Goal: Transaction & Acquisition: Purchase product/service

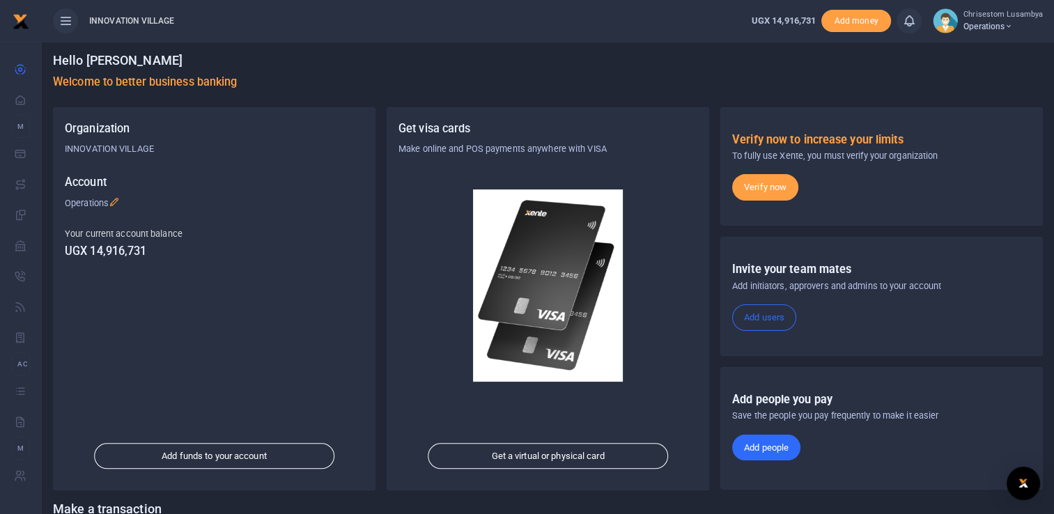
click at [777, 442] on link "Add people" at bounding box center [766, 448] width 68 height 26
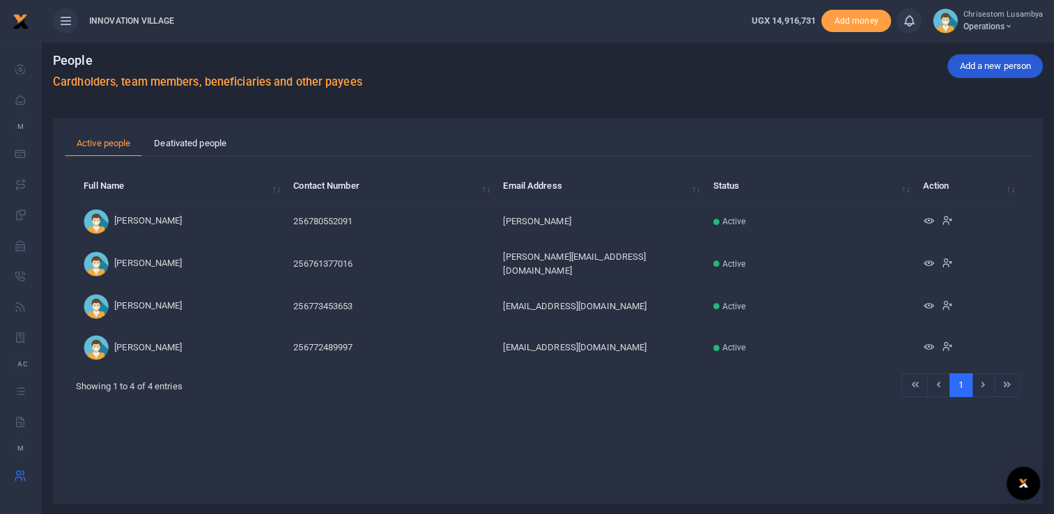
click at [997, 68] on link "Add a new person" at bounding box center [994, 66] width 95 height 24
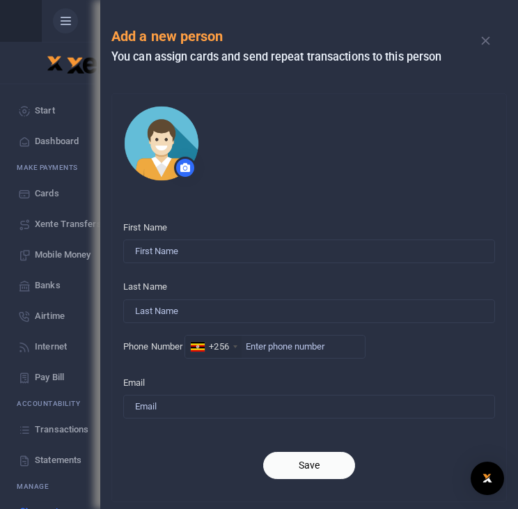
click at [251, 230] on div "First Name" at bounding box center [309, 239] width 372 height 49
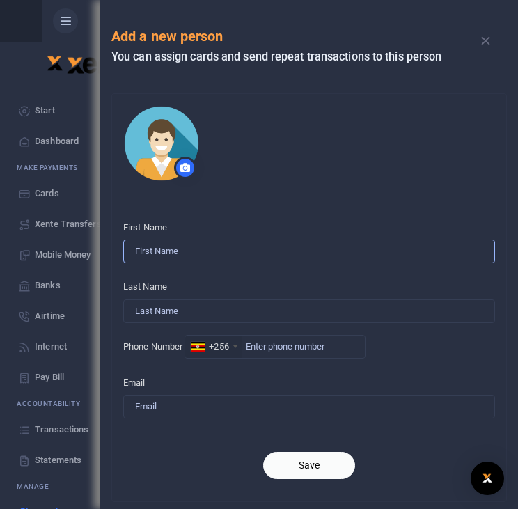
click at [209, 255] on input "First Name" at bounding box center [309, 252] width 372 height 24
paste input "Oloya Joseph"
type input "Oloya Joseph"
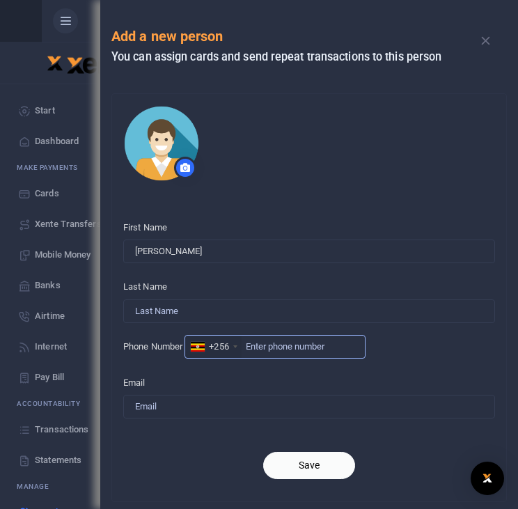
click at [273, 346] on input "Phone Number" at bounding box center [275, 347] width 181 height 24
paste input "773334453"
type input "773334453"
click at [310, 468] on button "Save" at bounding box center [309, 465] width 92 height 27
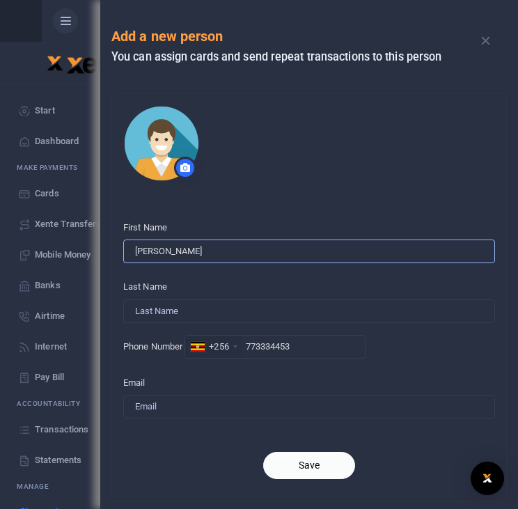
drag, startPoint x: 201, startPoint y: 256, endPoint x: 162, endPoint y: 252, distance: 39.2
click at [162, 252] on input "Oloya Joseph" at bounding box center [309, 252] width 372 height 24
type input "Oloya"
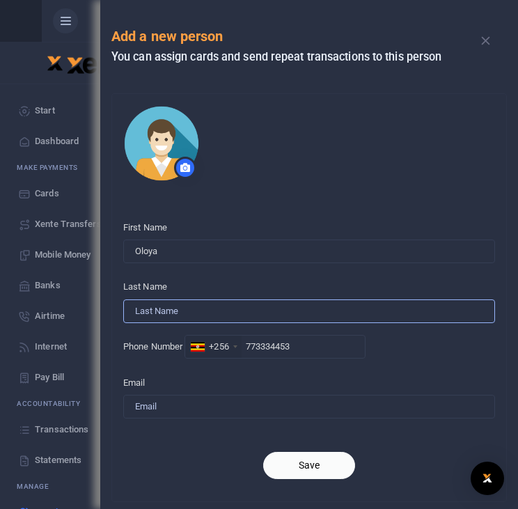
click at [137, 306] on input "Last Name" at bounding box center [309, 311] width 372 height 24
paste input "[PERSON_NAME]"
type input "[PERSON_NAME]"
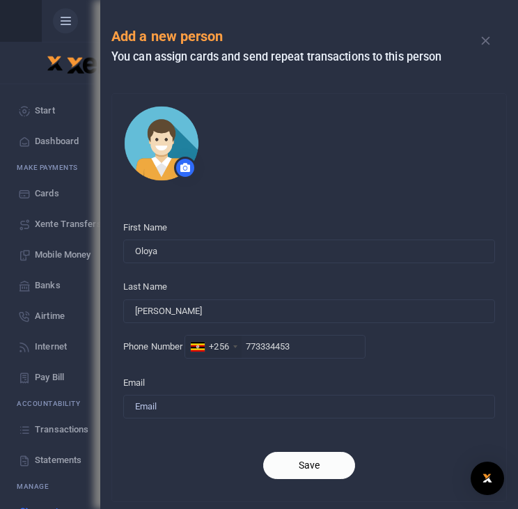
click at [323, 463] on button "Save" at bounding box center [309, 465] width 92 height 27
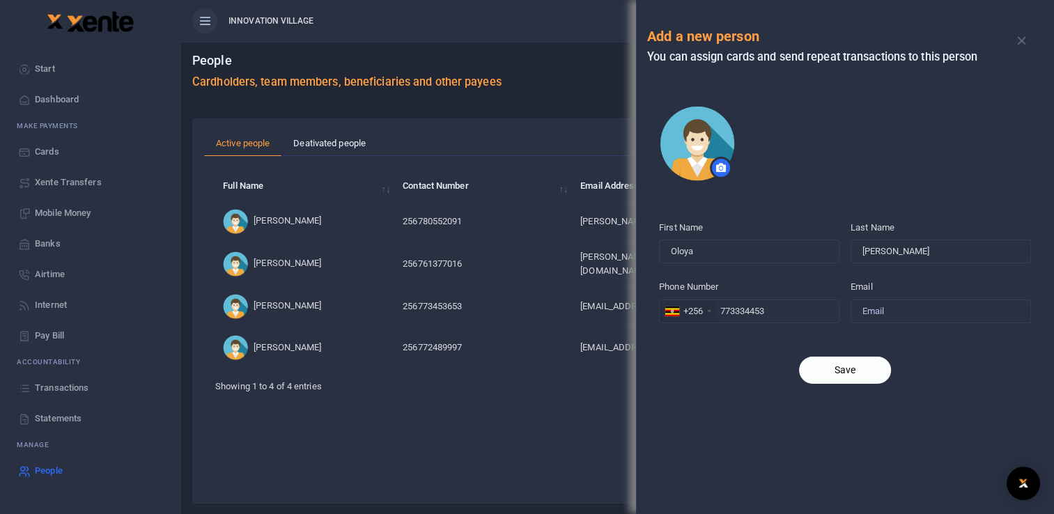
click at [834, 366] on button "Save" at bounding box center [845, 370] width 92 height 27
click at [350, 138] on link "Deativated people" at bounding box center [329, 143] width 96 height 26
click at [830, 359] on button "Save" at bounding box center [845, 370] width 92 height 27
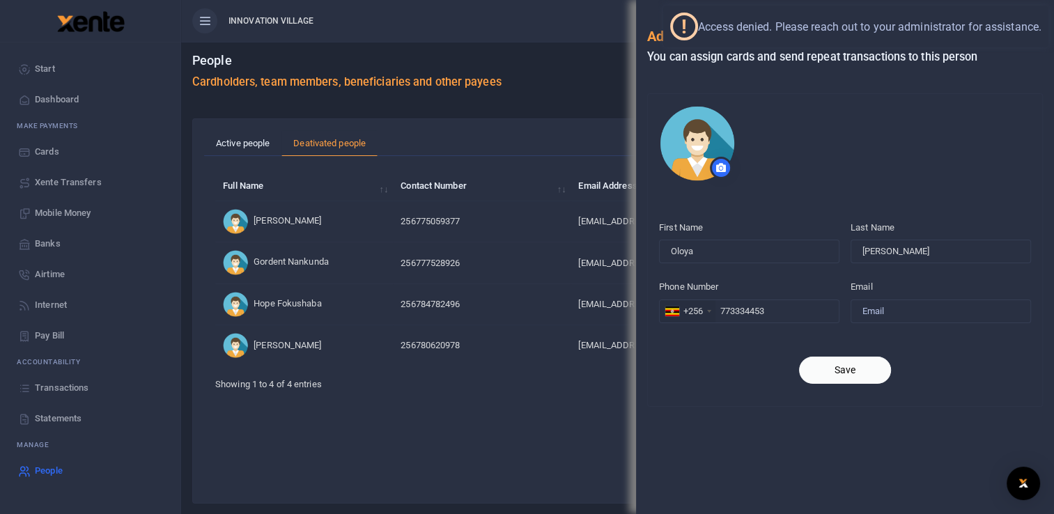
click at [38, 72] on span "Start" at bounding box center [45, 69] width 20 height 14
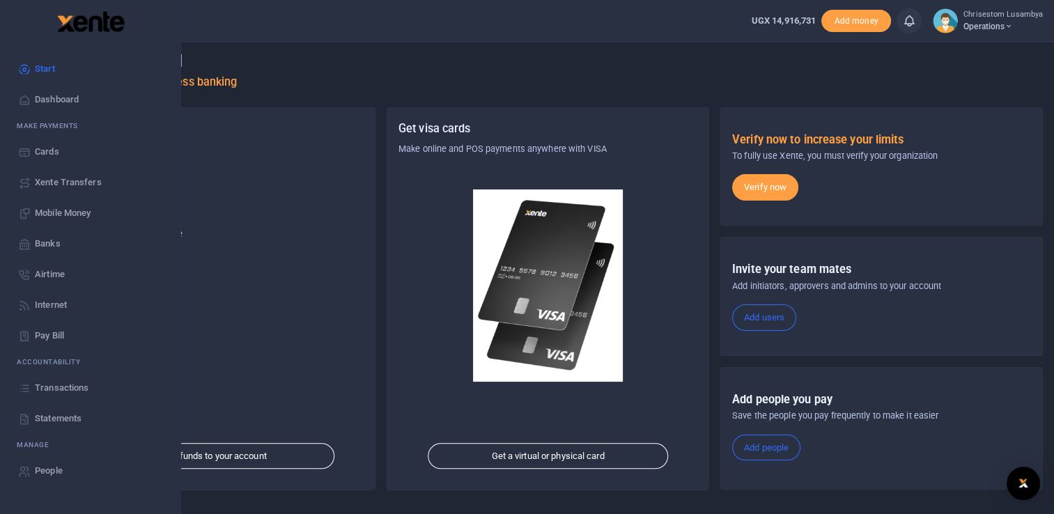
click at [66, 224] on link "Mobile Money" at bounding box center [90, 213] width 158 height 31
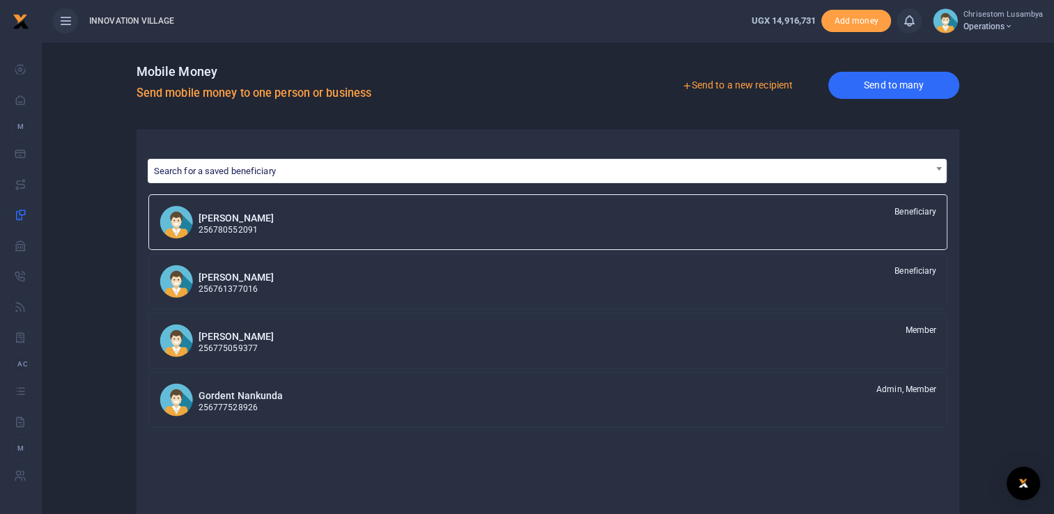
click at [891, 81] on link "Send to many" at bounding box center [893, 85] width 131 height 27
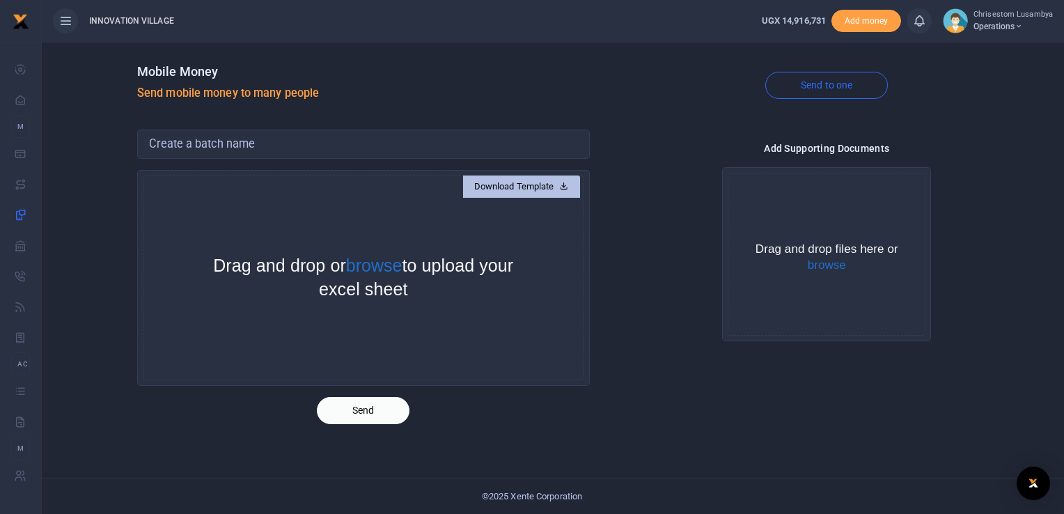
click at [529, 176] on link "Download Template" at bounding box center [521, 187] width 117 height 22
click at [706, 433] on div "Mobile Money Send mobile money to many people Send to one Download Template Dro…" at bounding box center [553, 278] width 1022 height 472
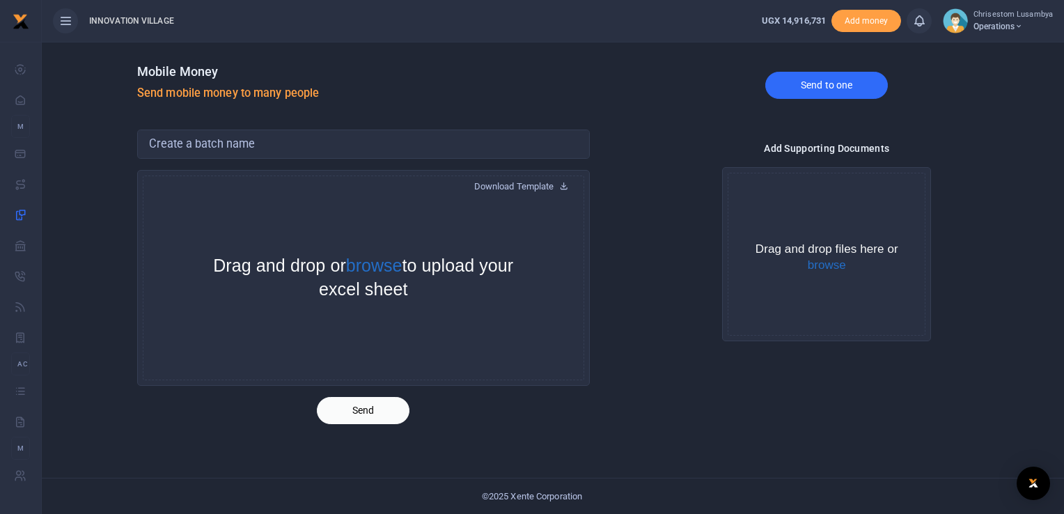
click at [816, 81] on link "Send to one" at bounding box center [826, 85] width 123 height 27
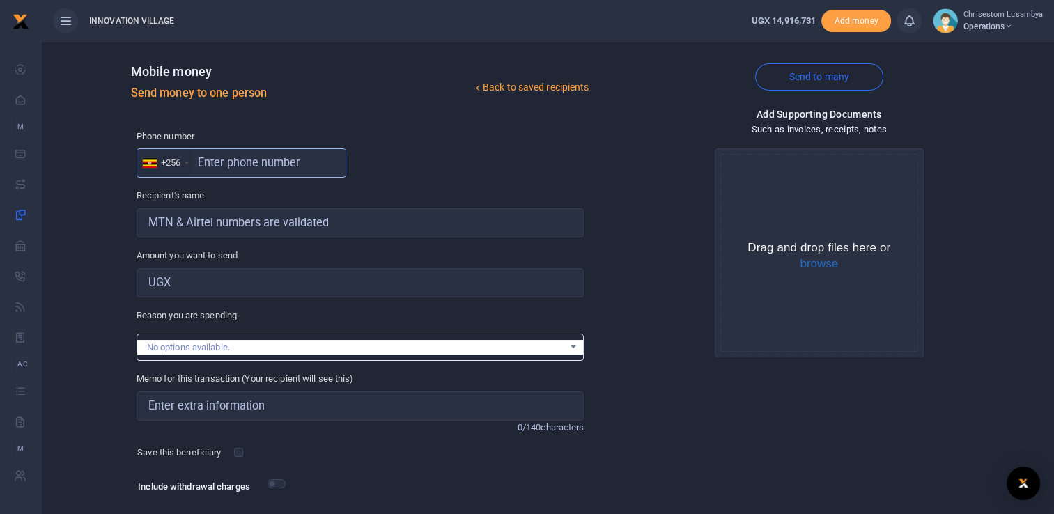
click at [295, 174] on input "text" at bounding box center [242, 162] width 210 height 29
paste input "[PERSON_NAME]"
click at [263, 164] on input "[PERSON_NAME]" at bounding box center [242, 162] width 210 height 29
drag, startPoint x: 263, startPoint y: 164, endPoint x: 217, endPoint y: 169, distance: 45.5
click at [217, 169] on input "[PERSON_NAME]" at bounding box center [242, 162] width 210 height 29
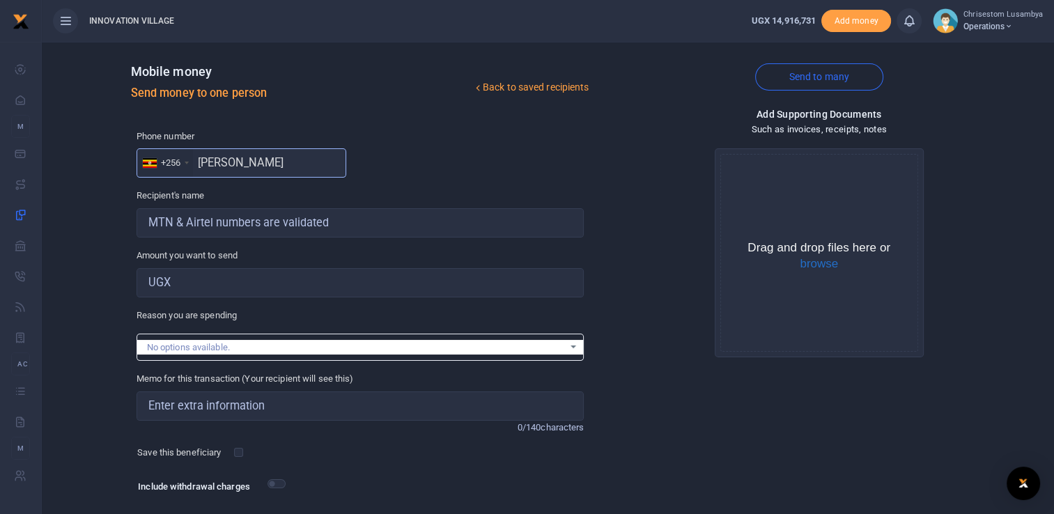
paste input "773334453"
type input "773334453"
type input "[PERSON_NAME]"
click at [474, 166] on div "Phone number +256 [GEOGRAPHIC_DATA] [PHONE_NUMBER] Phone is required." at bounding box center [361, 154] width 448 height 49
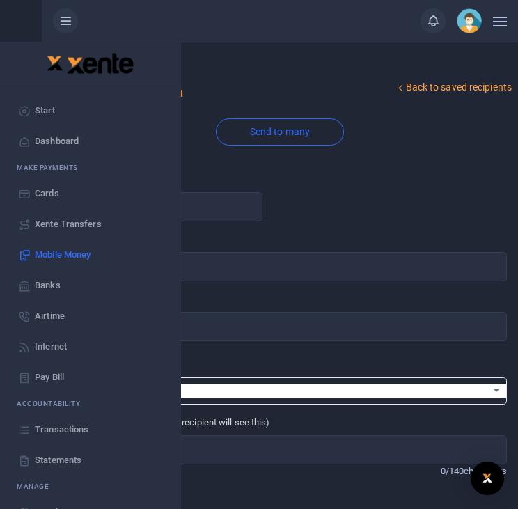
click at [334, 231] on div "Phone number +256 [GEOGRAPHIC_DATA] [PHONE_NUMBER] Phone is required. Recipient…" at bounding box center [279, 397] width 465 height 449
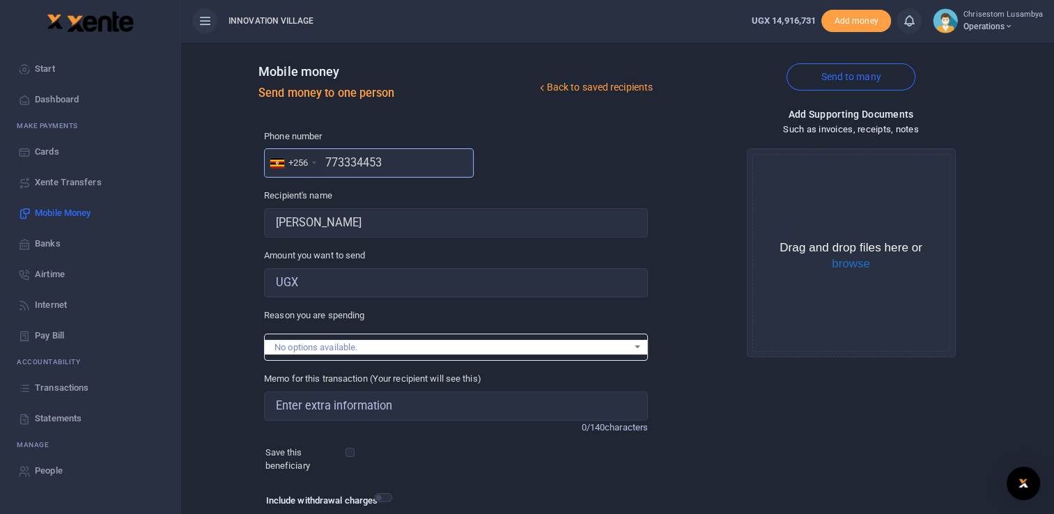
drag, startPoint x: 402, startPoint y: 162, endPoint x: 371, endPoint y: 164, distance: 30.7
click at [371, 164] on input "773334453" at bounding box center [369, 162] width 210 height 29
drag, startPoint x: 328, startPoint y: 160, endPoint x: 400, endPoint y: 163, distance: 71.8
click at [400, 163] on input "773334453" at bounding box center [369, 162] width 210 height 29
paste input "598481"
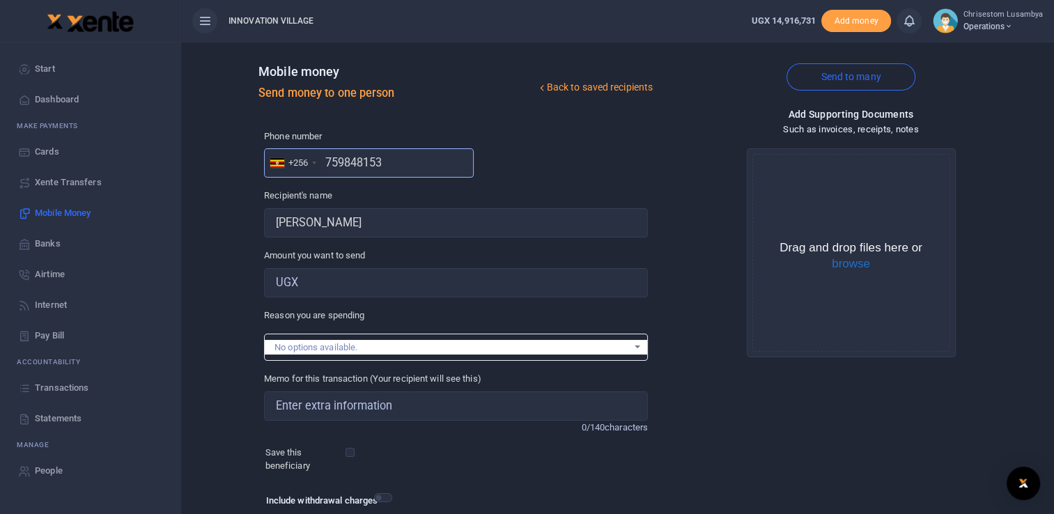
type input "759848153"
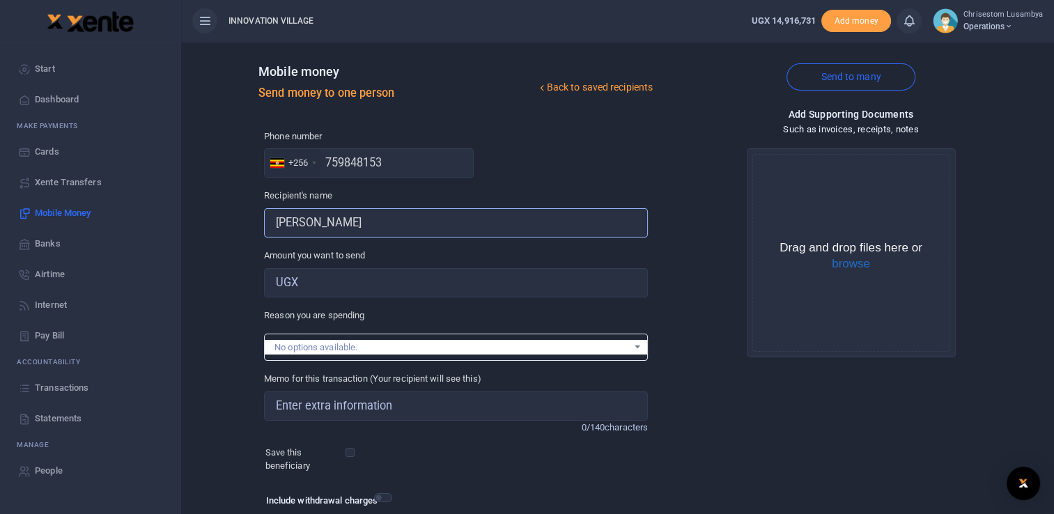
click at [390, 231] on input "Found" at bounding box center [456, 222] width 384 height 29
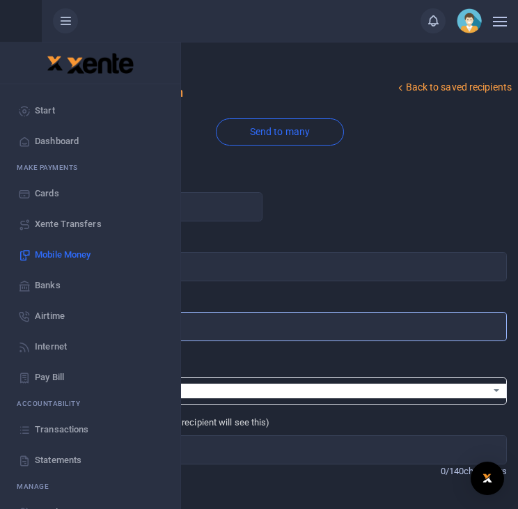
type input "0"
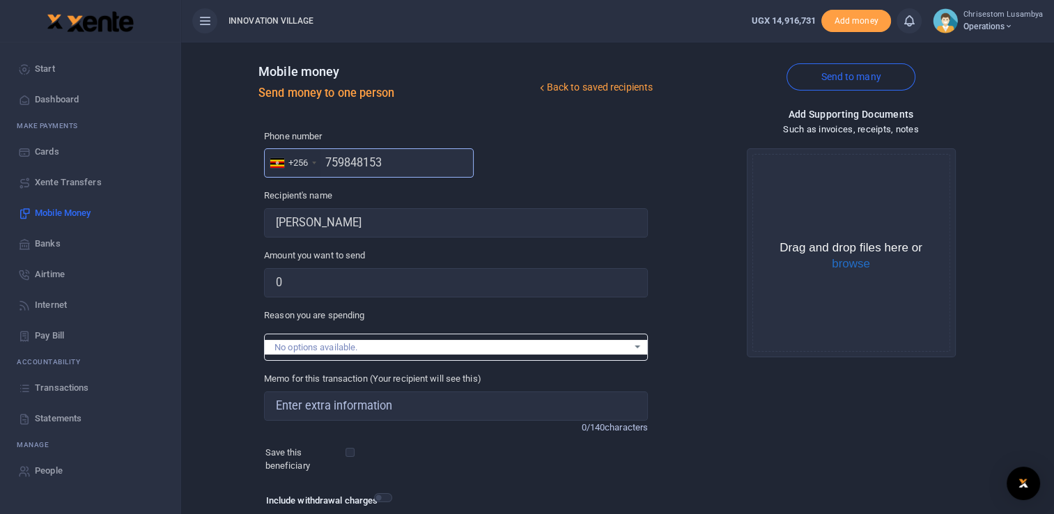
click at [387, 166] on input "759848153" at bounding box center [369, 162] width 210 height 29
type input "7"
type input "0"
type input "788626186"
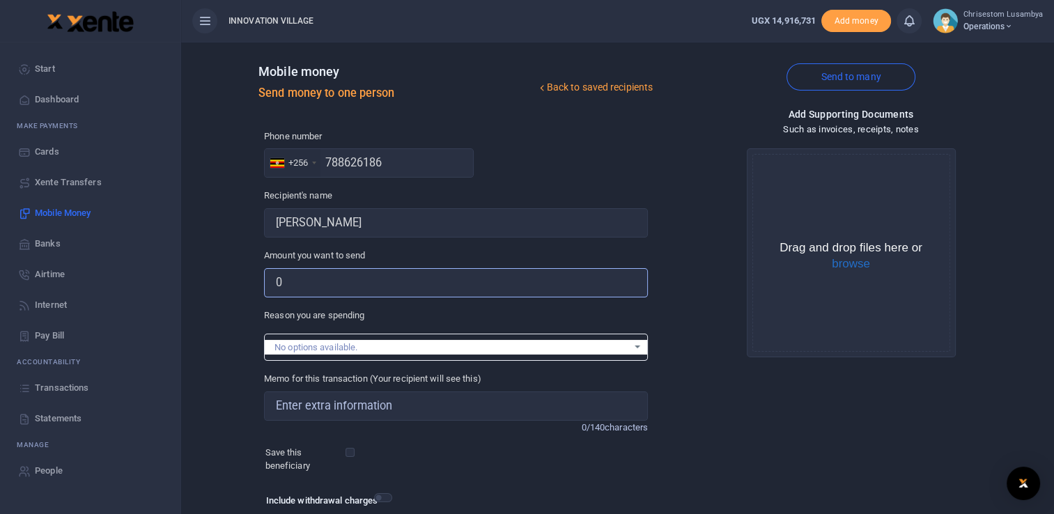
type input "Chrisestom Lusambya"
type input "0"
click at [387, 166] on input "788626186" at bounding box center [369, 162] width 210 height 29
drag, startPoint x: 387, startPoint y: 166, endPoint x: 332, endPoint y: 166, distance: 55.0
click at [332, 166] on input "788626186" at bounding box center [369, 162] width 210 height 29
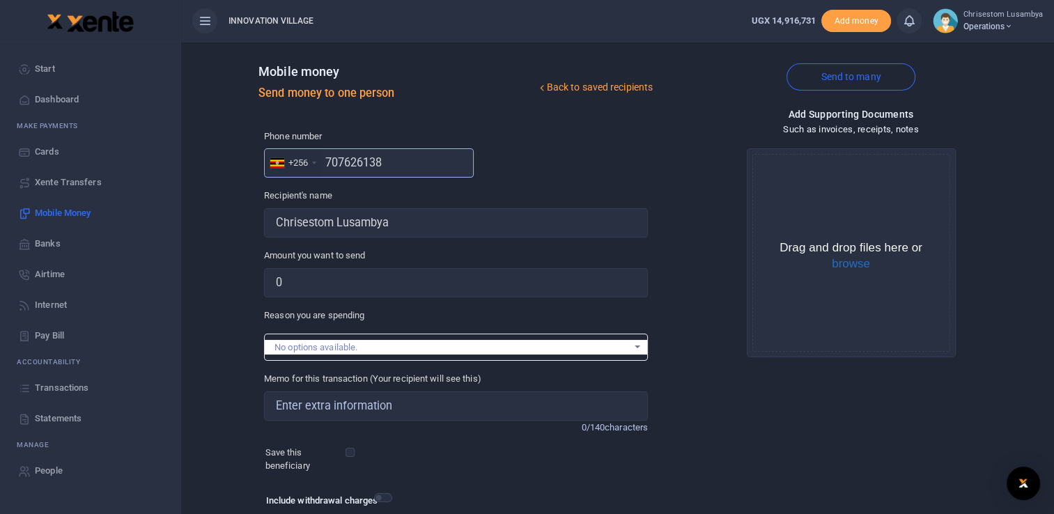
type input "707626138"
type input "[PERSON_NAME]"
click at [385, 165] on input "707626138" at bounding box center [369, 162] width 210 height 29
type input "707626136"
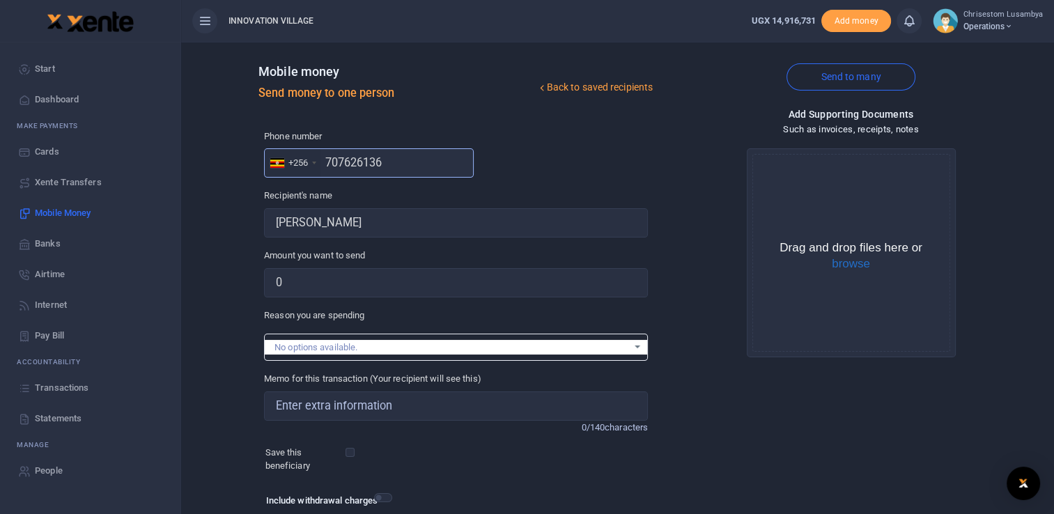
type input "Chrisestom Lusambya"
click at [393, 168] on input "707626136" at bounding box center [369, 162] width 210 height 29
type input "7"
paste input "759848153"
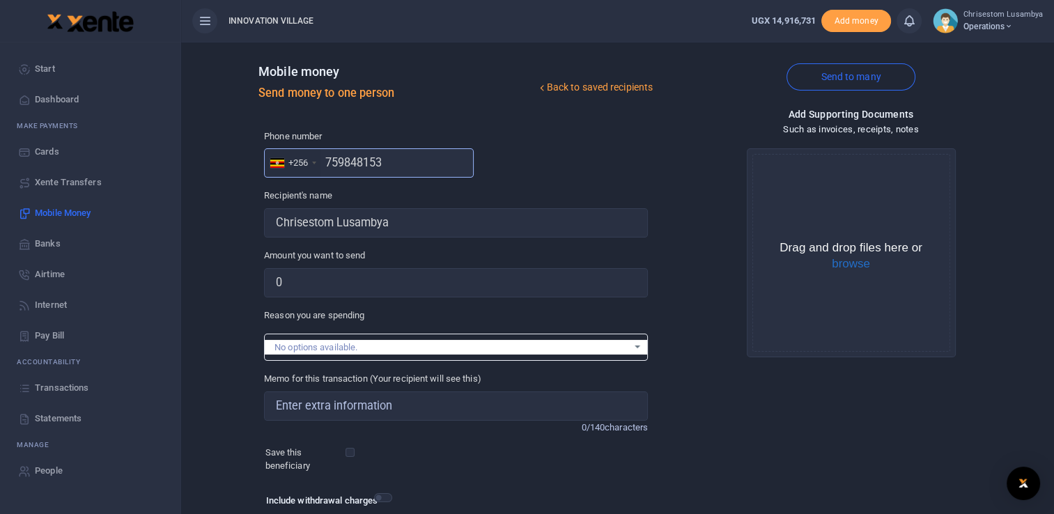
type input "759848153"
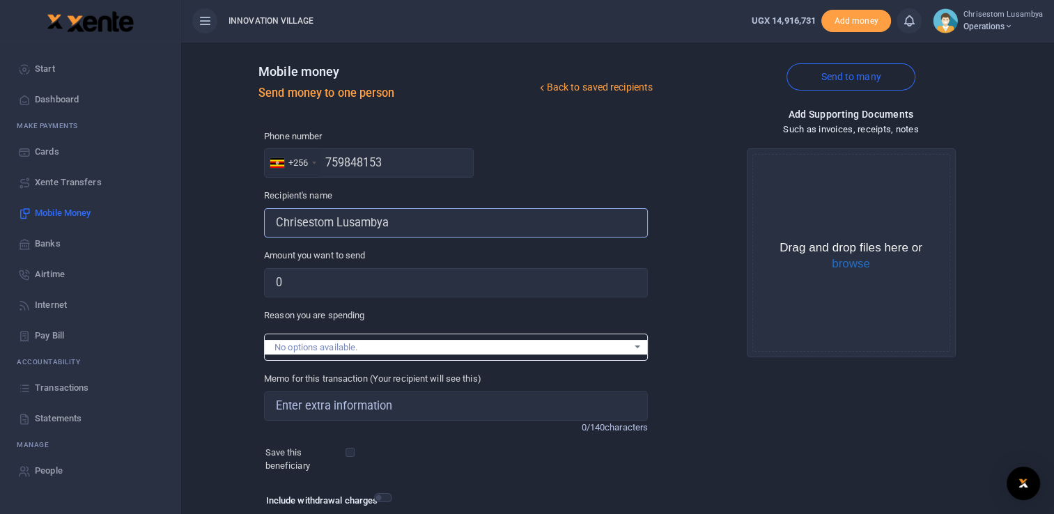
click at [411, 223] on input "Found" at bounding box center [456, 222] width 384 height 29
type input "[PERSON_NAME]"
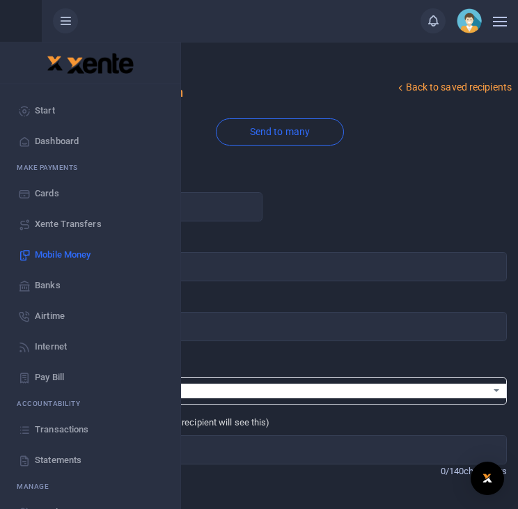
click at [382, 125] on div "Send to many" at bounding box center [279, 140] width 465 height 44
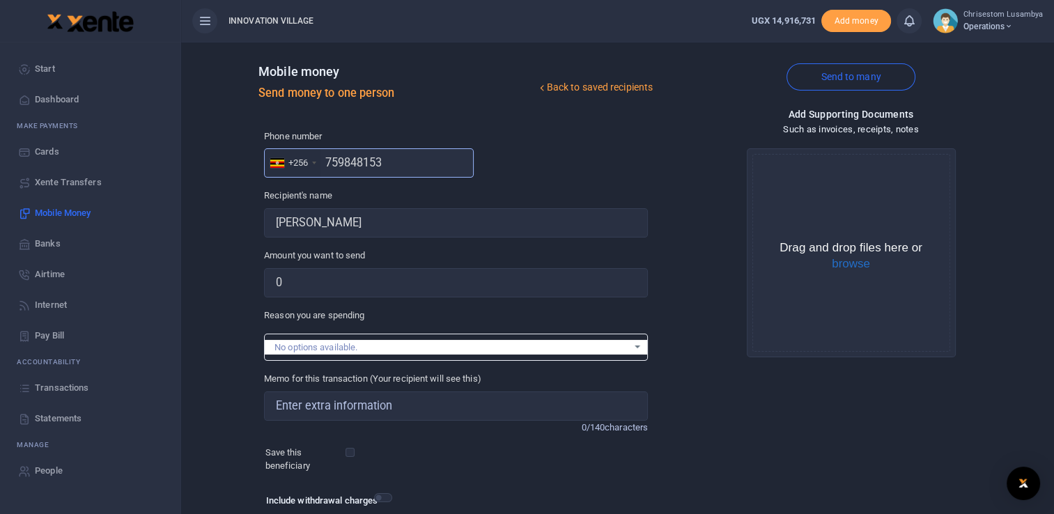
drag, startPoint x: 381, startPoint y: 163, endPoint x: 327, endPoint y: 166, distance: 54.4
click at [327, 166] on input "759848153" at bounding box center [369, 162] width 210 height 29
paste input "1231035"
type input "751231035"
type input "[PERSON_NAME]"
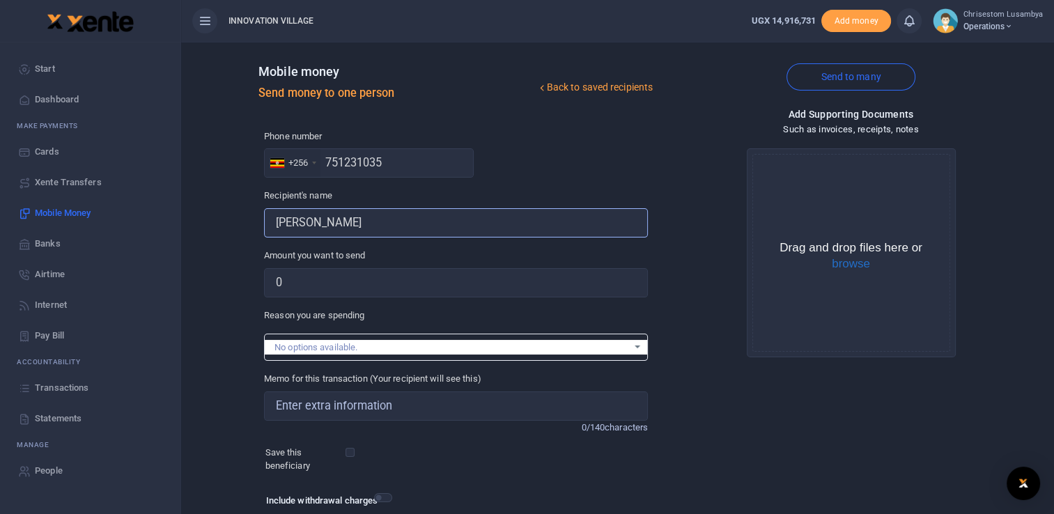
click at [376, 221] on input "Found" at bounding box center [456, 222] width 384 height 29
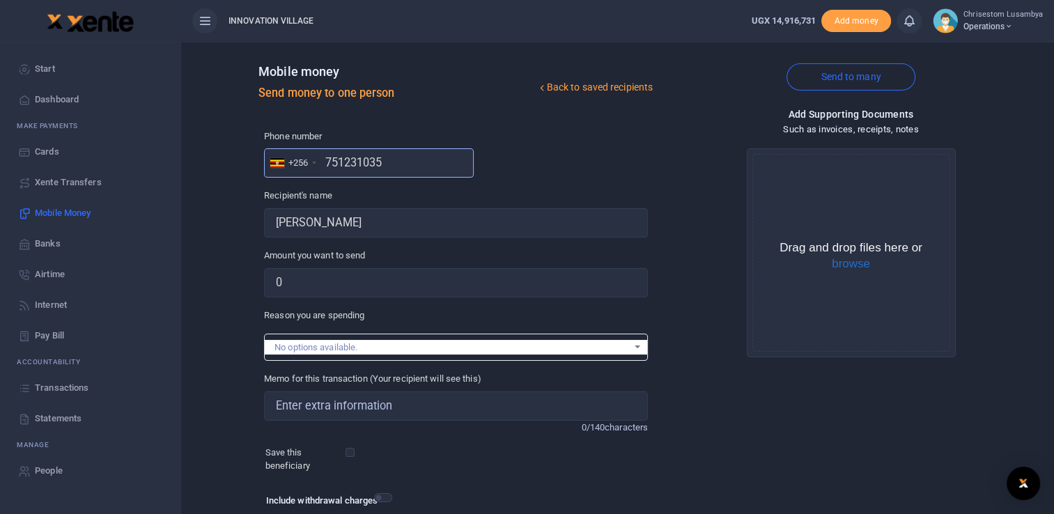
drag, startPoint x: 389, startPoint y: 161, endPoint x: 320, endPoint y: 169, distance: 70.1
click at [320, 169] on div "+256 [GEOGRAPHIC_DATA] [PHONE_NUMBER]" at bounding box center [369, 162] width 210 height 29
paste input "45378548"
type input "745378548"
type input "[PERSON_NAME]"
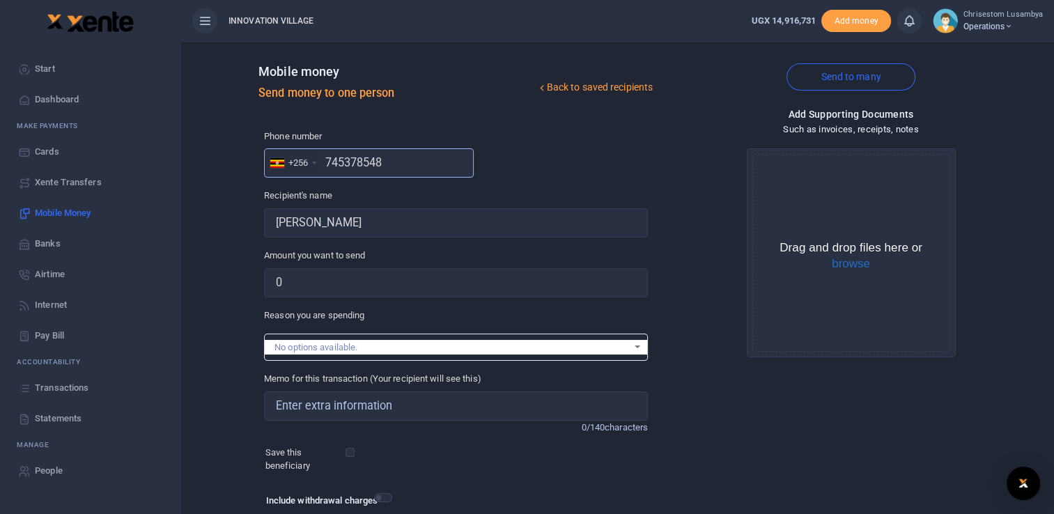
click at [379, 155] on input "745378548" at bounding box center [369, 162] width 210 height 29
drag, startPoint x: 383, startPoint y: 159, endPoint x: 325, endPoint y: 166, distance: 58.1
click at [325, 166] on input "745378548" at bounding box center [369, 162] width 210 height 29
paste input "8231913"
type input "782319138"
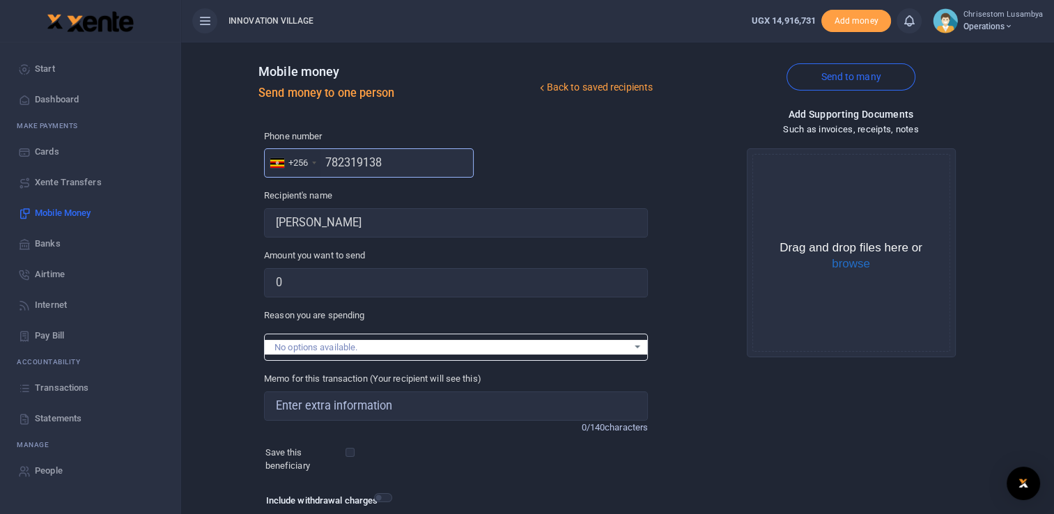
type input "[PERSON_NAME]"
drag, startPoint x: 390, startPoint y: 162, endPoint x: 315, endPoint y: 174, distance: 75.5
click at [315, 174] on div "+256 [GEOGRAPHIC_DATA] [PHONE_NUMBER]" at bounding box center [369, 162] width 210 height 29
paste input "51237615"
type input "751237615"
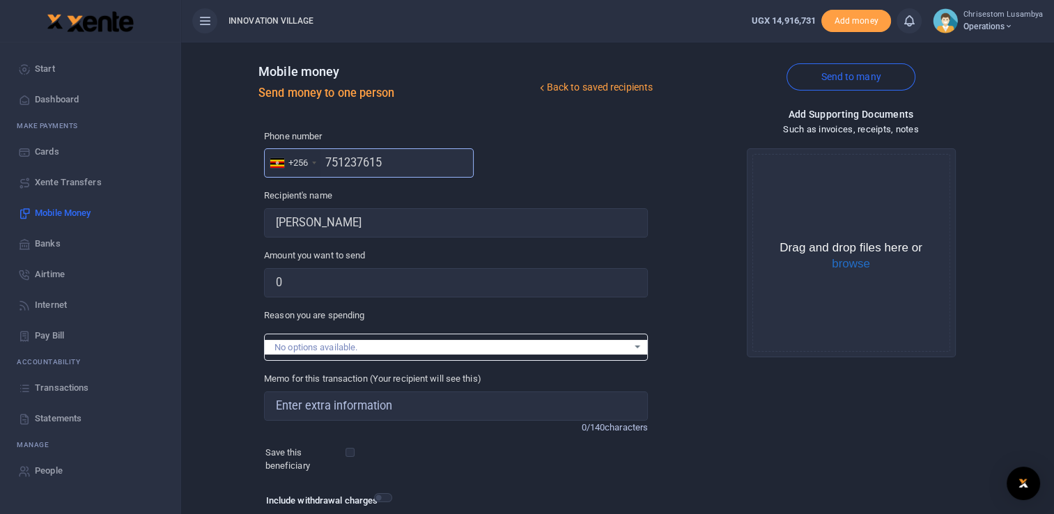
type input "Jessejames Byamugisha"
drag, startPoint x: 391, startPoint y: 162, endPoint x: 320, endPoint y: 166, distance: 71.1
click at [320, 166] on input "751237615" at bounding box center [369, 162] width 210 height 29
paste input "01 654734"
click at [345, 157] on input "701 654734" at bounding box center [369, 162] width 210 height 29
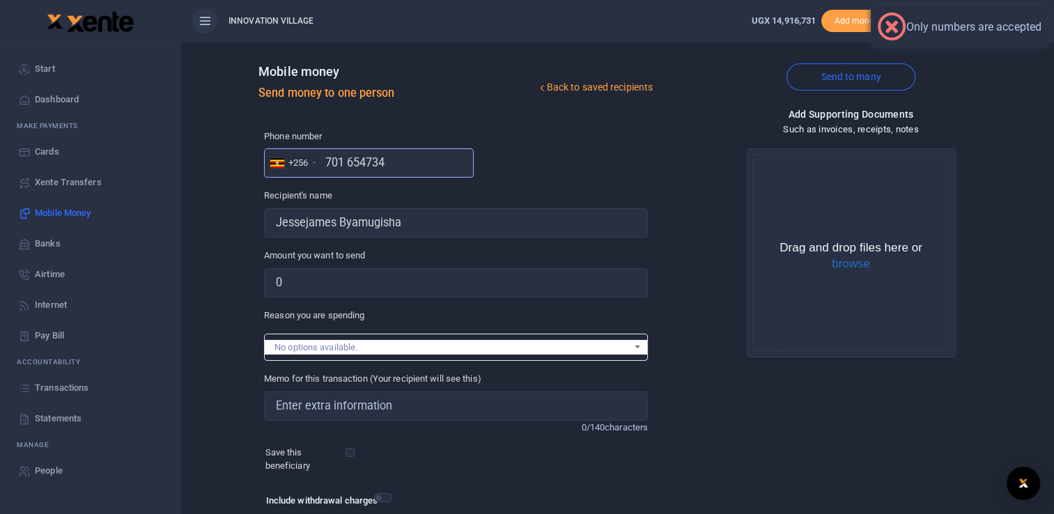
click at [347, 160] on input "701 654734" at bounding box center [369, 162] width 210 height 29
type input "701654734"
type input "[PERSON_NAME]"
click at [401, 163] on input "701654734" at bounding box center [369, 162] width 210 height 29
drag, startPoint x: 401, startPoint y: 163, endPoint x: 327, endPoint y: 169, distance: 74.0
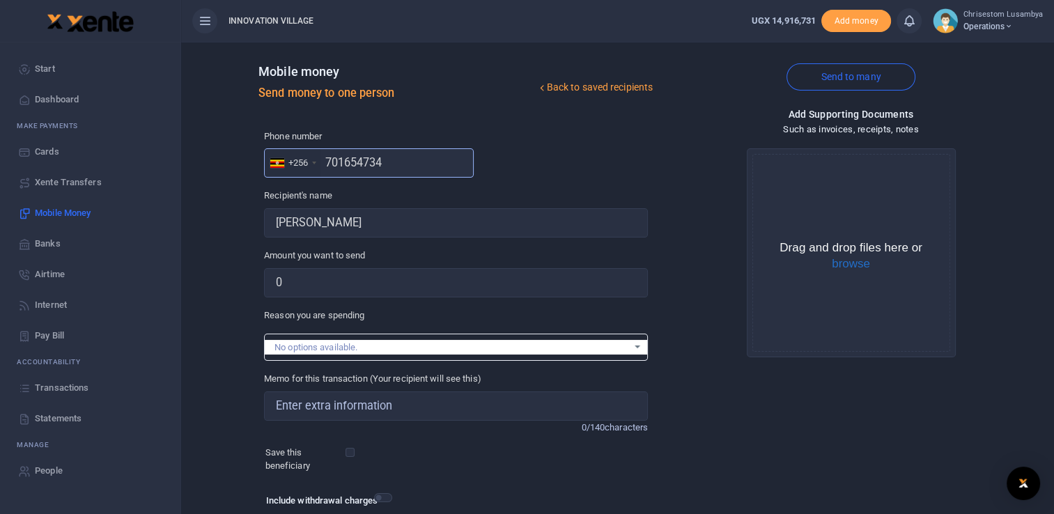
click at [327, 169] on input "701654734" at bounding box center [369, 162] width 210 height 29
paste input "6114980"
type input "706114980"
type input "[PERSON_NAME]"
click at [403, 148] on input "706114980" at bounding box center [369, 162] width 210 height 29
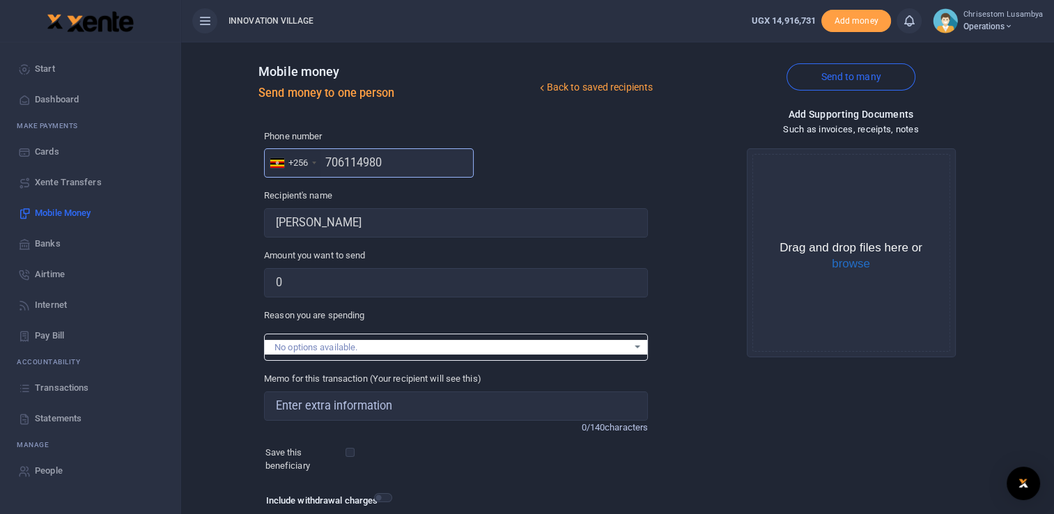
drag, startPoint x: 387, startPoint y: 166, endPoint x: 320, endPoint y: 166, distance: 66.9
click at [320, 166] on div "+256 [GEOGRAPHIC_DATA] [PHONE_NUMBER]" at bounding box center [369, 162] width 210 height 29
paste input "74210483"
type input "774210483"
type input "[PERSON_NAME]"
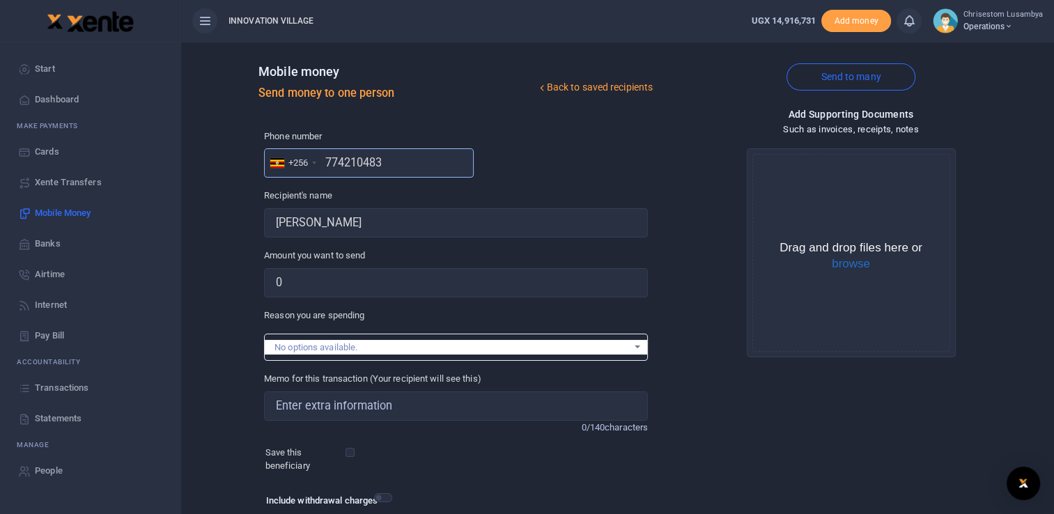
click at [415, 169] on input "774210483" at bounding box center [369, 162] width 210 height 29
drag, startPoint x: 415, startPoint y: 169, endPoint x: 327, endPoint y: 164, distance: 87.9
click at [327, 164] on input "774210483" at bounding box center [369, 162] width 210 height 29
paste input "1439728"
type input "771439728"
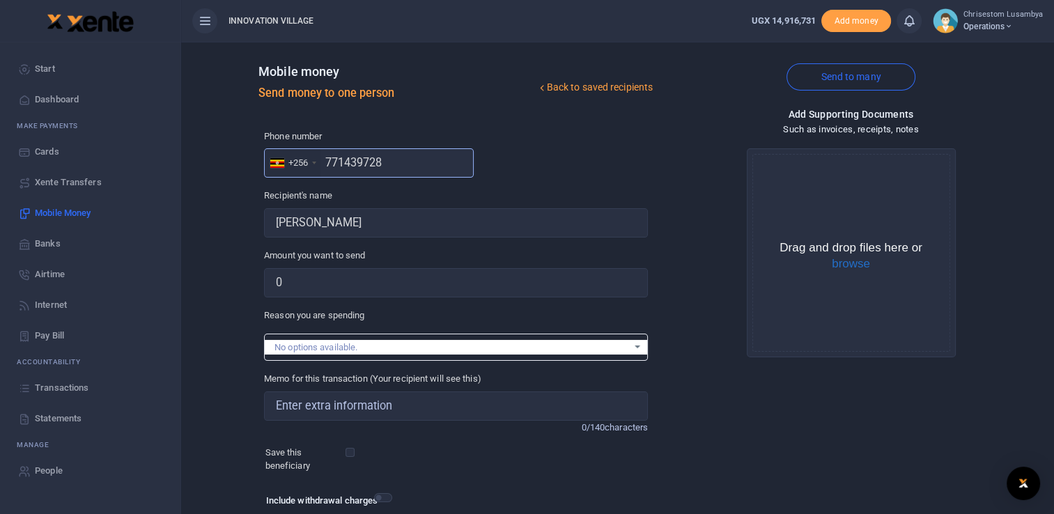
type input "Baruuga Mawiino"
click at [391, 166] on input "771439728" at bounding box center [369, 162] width 210 height 29
drag, startPoint x: 391, startPoint y: 166, endPoint x: 359, endPoint y: 166, distance: 32.0
click at [359, 166] on input "771439728" at bounding box center [369, 162] width 210 height 29
paste input "8804325"
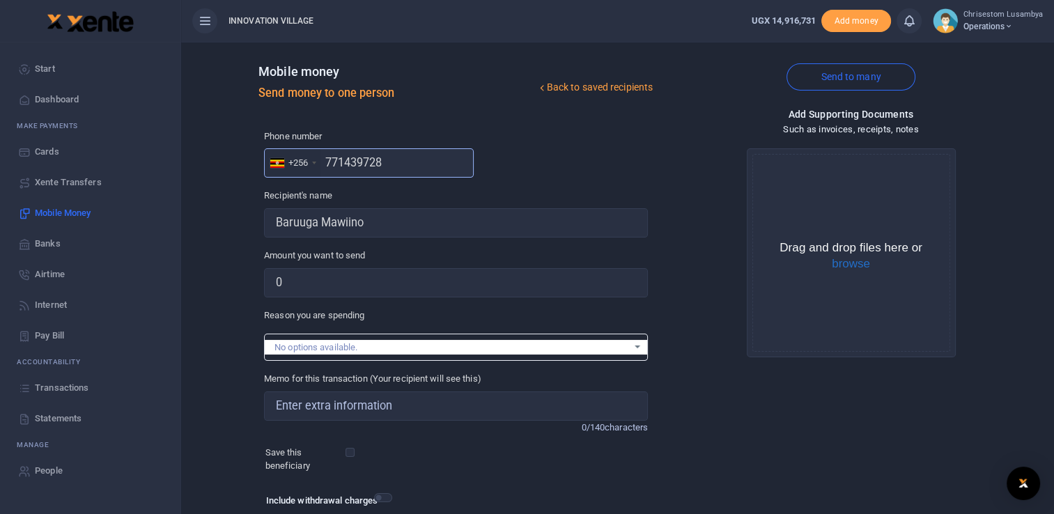
type input "778804325"
type input "[PERSON_NAME]"
type input "778804325"
